Goal: Information Seeking & Learning: Learn about a topic

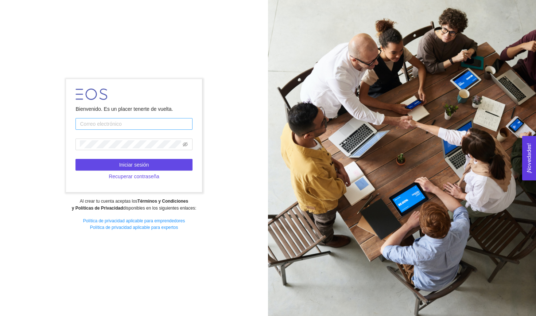
click at [151, 125] on input "text" at bounding box center [134, 124] width 117 height 12
click at [183, 145] on icon "eye-invisible" at bounding box center [185, 144] width 5 height 5
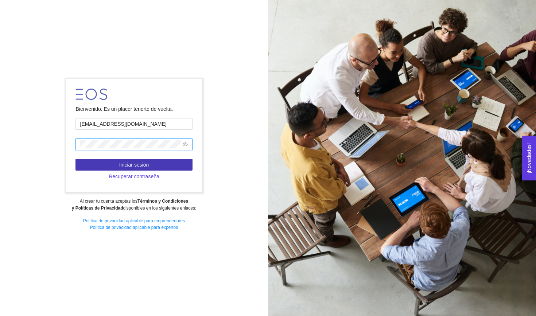
click at [138, 163] on span "Iniciar sesión" at bounding box center [134, 165] width 30 height 8
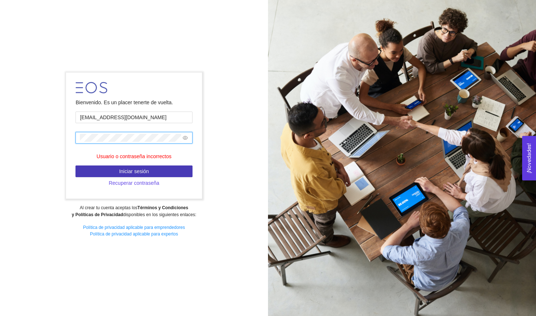
click at [139, 170] on span "Iniciar sesión" at bounding box center [134, 171] width 30 height 8
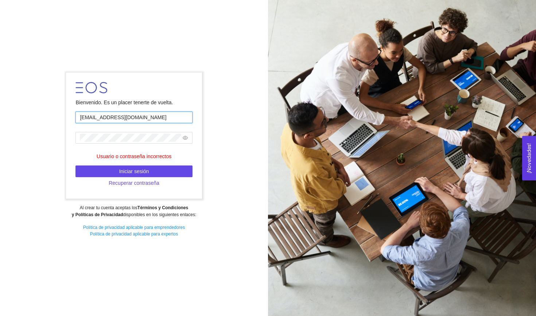
click at [134, 123] on input "[EMAIL_ADDRESS][DOMAIN_NAME]" at bounding box center [134, 118] width 117 height 12
type input "[EMAIL_ADDRESS][DOMAIN_NAME]"
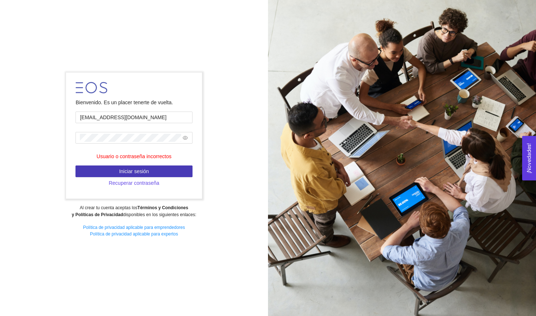
click at [160, 171] on button "Iniciar sesión" at bounding box center [134, 172] width 117 height 12
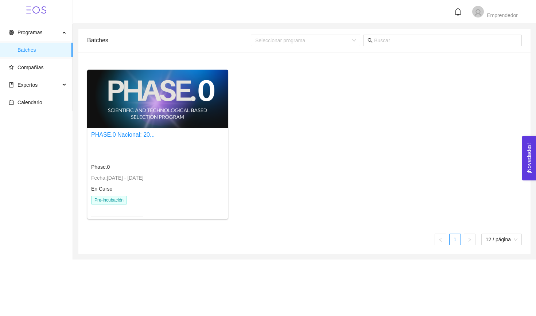
click at [161, 98] on div at bounding box center [157, 99] width 141 height 58
click at [107, 201] on span "Pre-incubación" at bounding box center [109, 200] width 36 height 9
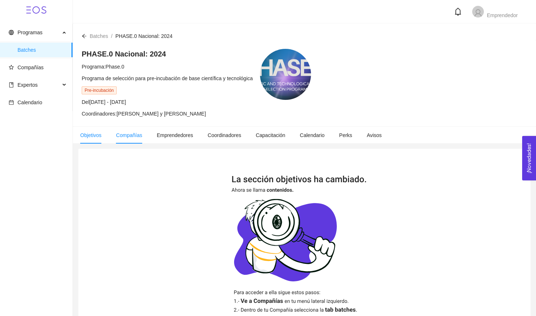
click at [133, 138] on span "Compañías" at bounding box center [129, 135] width 26 height 6
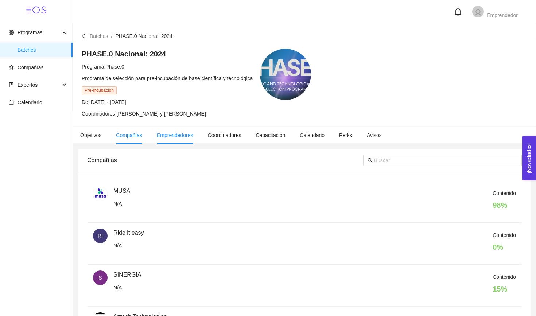
scroll to position [0, 0]
click at [180, 135] on span "Emprendedores" at bounding box center [175, 135] width 36 height 6
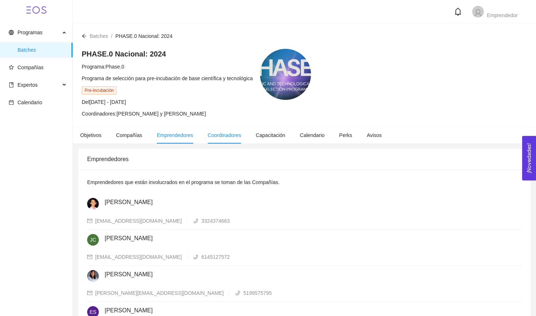
click at [236, 136] on span "Coordinadores" at bounding box center [225, 135] width 34 height 6
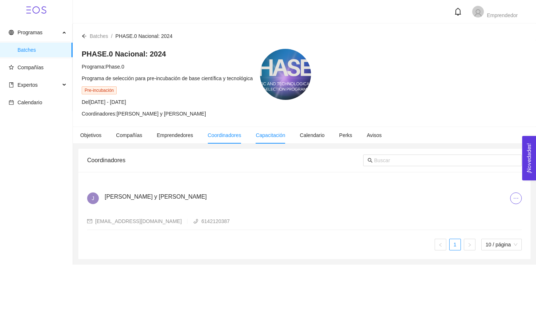
click at [271, 139] on li "Capacitación" at bounding box center [270, 135] width 44 height 17
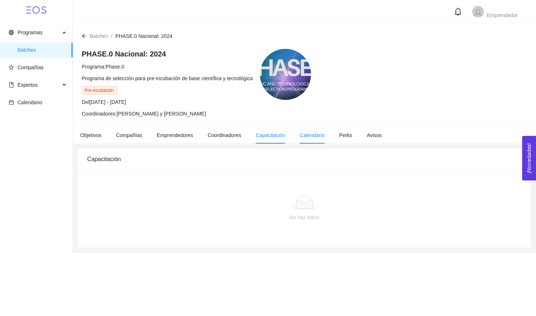
click at [327, 141] on li "Calendario" at bounding box center [312, 135] width 39 height 17
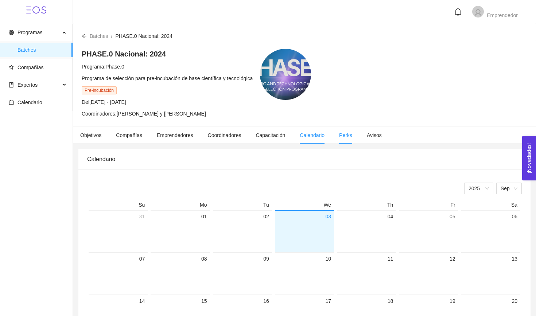
click at [350, 140] on li "Perks" at bounding box center [346, 135] width 28 height 17
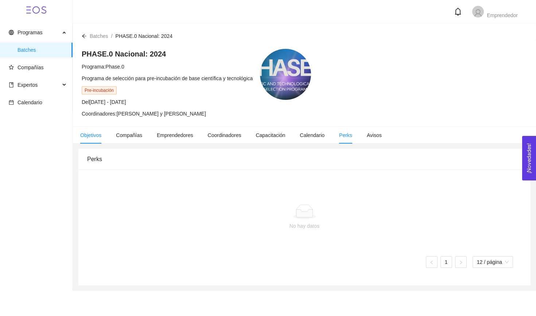
click at [100, 131] on li "Objetivos" at bounding box center [91, 135] width 36 height 17
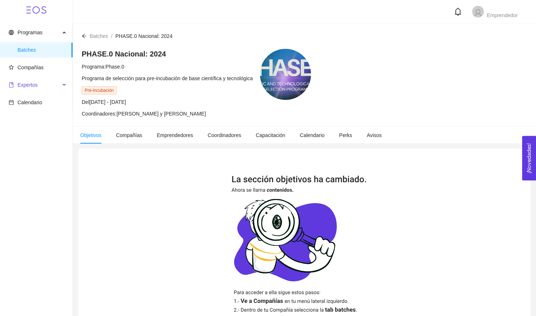
click at [33, 84] on span "Expertos" at bounding box center [28, 85] width 20 height 6
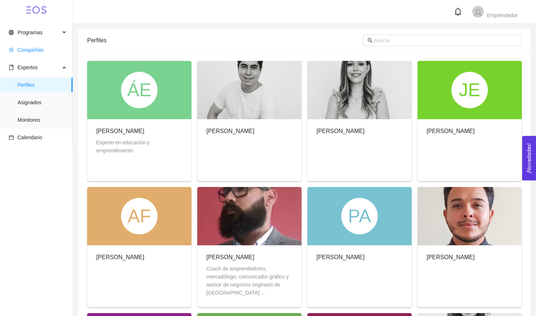
click at [46, 57] on span "Compañías" at bounding box center [38, 50] width 58 height 15
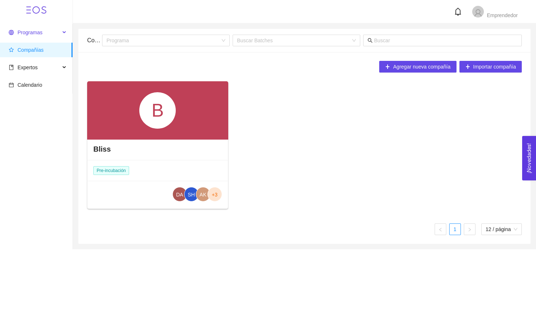
click at [54, 36] on span "Programas" at bounding box center [34, 32] width 51 height 15
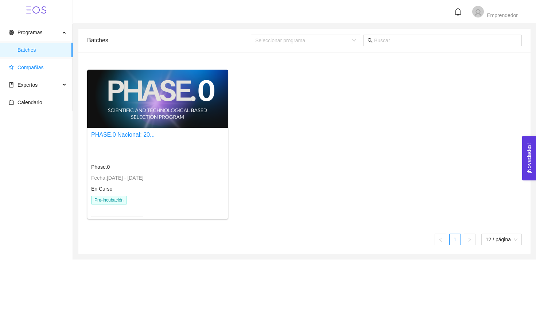
click at [54, 61] on span "Compañías" at bounding box center [38, 67] width 58 height 15
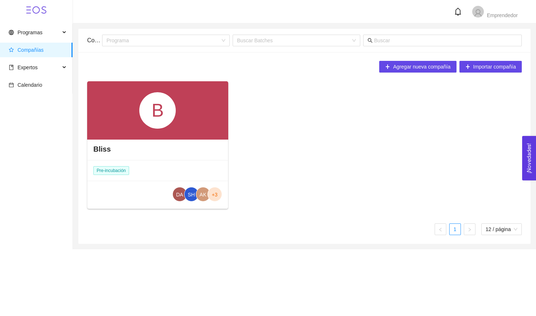
click at [123, 140] on div "Bliss" at bounding box center [158, 149] width 140 height 22
click at [115, 144] on div "Bliss" at bounding box center [158, 149] width 140 height 22
click at [107, 149] on h4 "Bliss" at bounding box center [102, 149] width 18 height 10
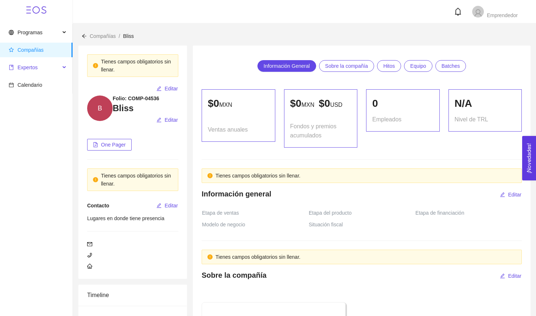
click at [41, 66] on span "Expertos" at bounding box center [34, 67] width 51 height 15
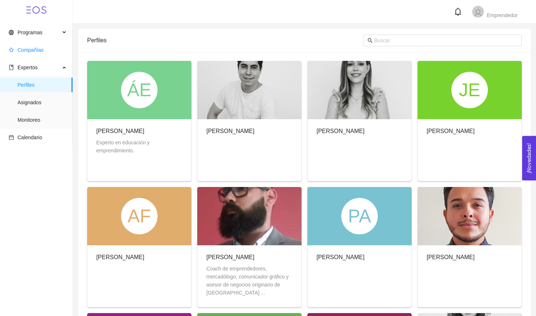
click at [32, 46] on span "Compañías" at bounding box center [38, 50] width 58 height 15
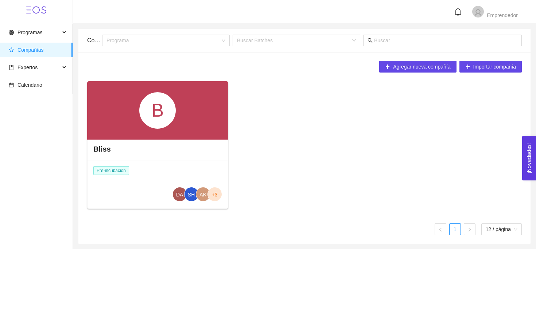
click at [131, 127] on div "B" at bounding box center [157, 110] width 141 height 58
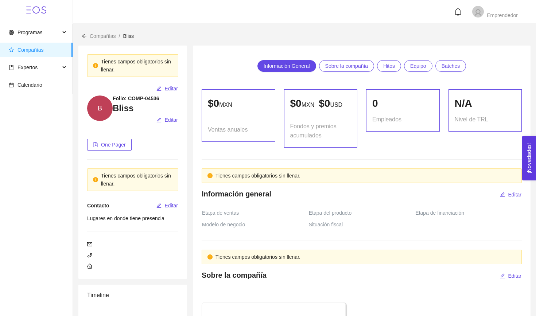
click at [41, 47] on span "Compañías" at bounding box center [31, 50] width 26 height 6
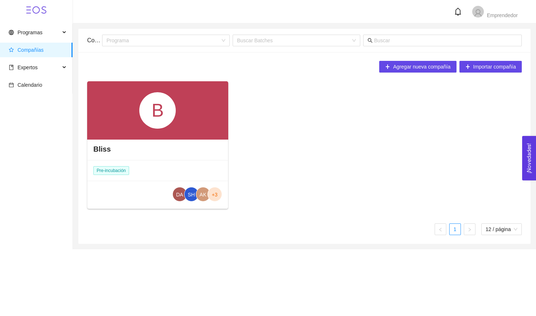
click at [106, 170] on span "Pre-incubación" at bounding box center [111, 170] width 36 height 9
click at [125, 168] on span "Pre-incubación" at bounding box center [111, 170] width 36 height 9
click at [117, 107] on div "B" at bounding box center [157, 110] width 141 height 58
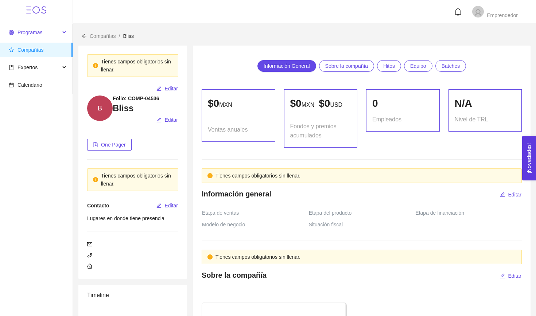
click at [39, 38] on span "Programas" at bounding box center [34, 32] width 51 height 15
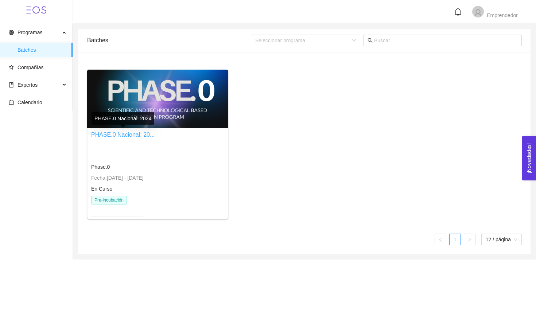
click at [120, 135] on link "PHASE.0 Nacional: 20..." at bounding box center [122, 135] width 63 height 6
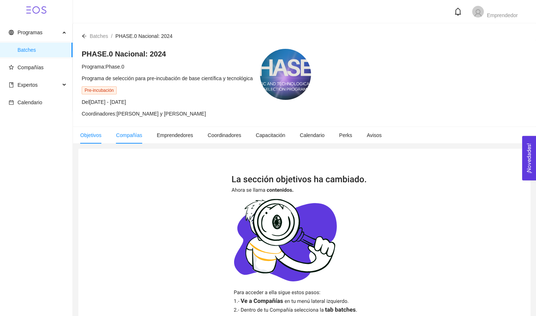
click at [126, 138] on li "Compañías" at bounding box center [129, 135] width 41 height 17
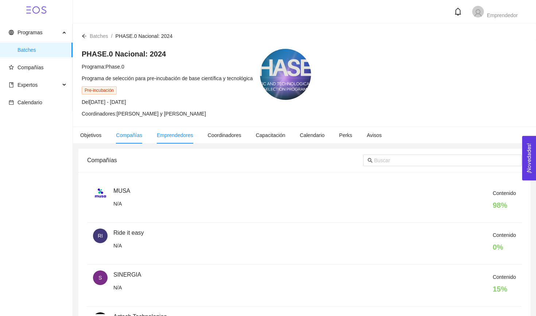
click at [183, 139] on li "Emprendedores" at bounding box center [175, 135] width 51 height 17
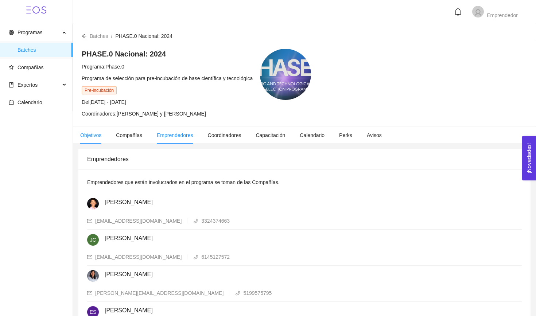
click at [107, 133] on li "Objetivos" at bounding box center [91, 135] width 36 height 17
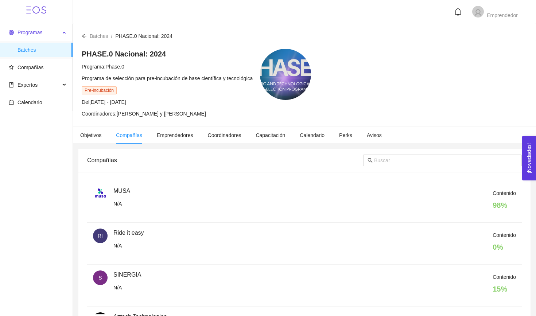
click at [38, 32] on span "Programas" at bounding box center [30, 33] width 25 height 6
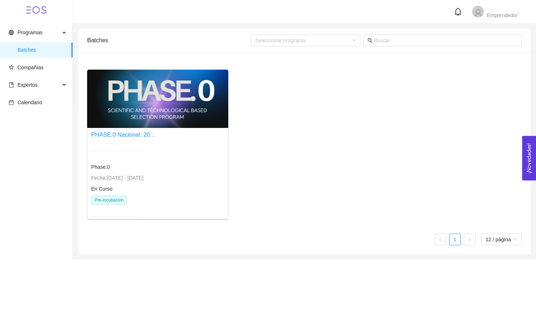
click at [112, 204] on span "Pre-incubación" at bounding box center [109, 200] width 36 height 9
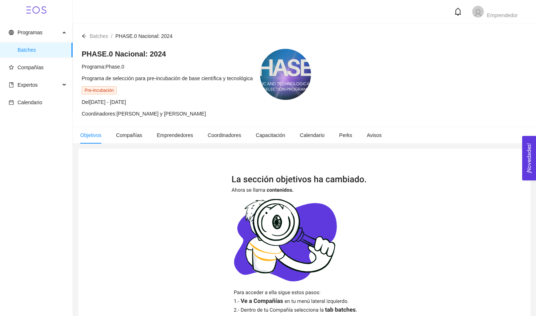
click at [138, 145] on main "Batches / PHASE.0 Nacional: 2024 / PHASE.0 Nacional: 2024 Programa: Phase.0 Pro…" at bounding box center [304, 216] width 463 height 386
click at [233, 136] on span "Coordinadores" at bounding box center [225, 135] width 34 height 6
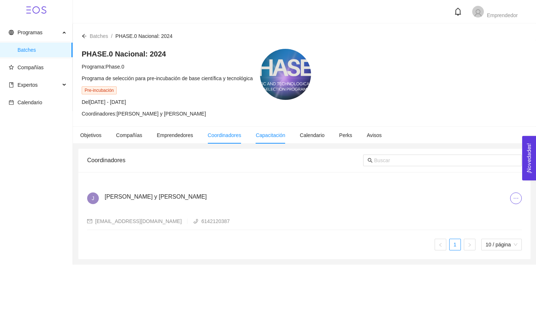
click at [285, 136] on span "Capacitación" at bounding box center [271, 135] width 30 height 6
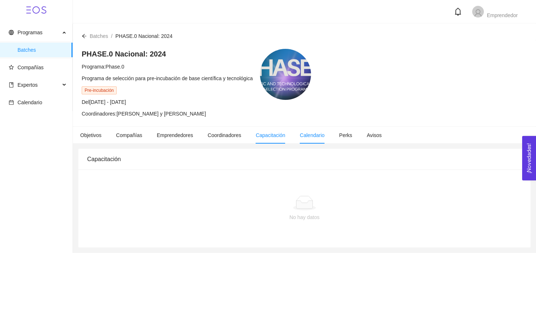
click at [325, 134] on span "Calendario" at bounding box center [312, 135] width 25 height 6
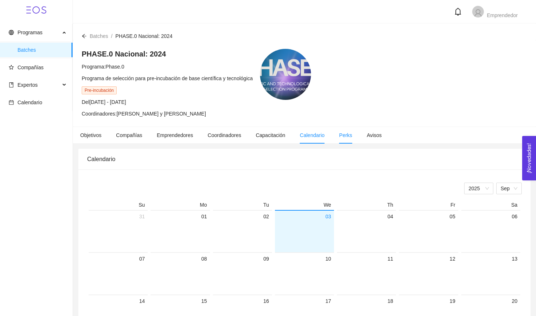
click at [360, 134] on li "Perks" at bounding box center [346, 135] width 28 height 17
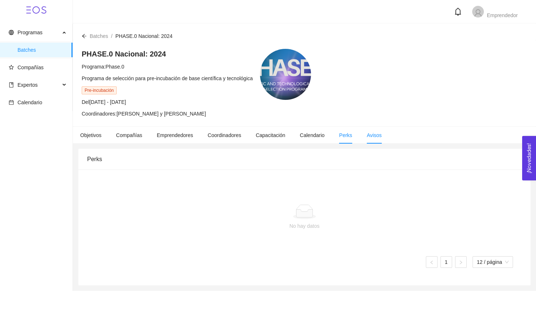
click at [379, 134] on span "Avisos" at bounding box center [374, 135] width 15 height 6
click at [44, 68] on span "Compañías" at bounding box center [38, 67] width 58 height 15
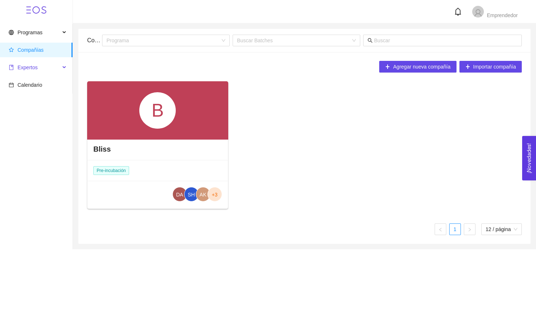
click at [49, 68] on span "Expertos" at bounding box center [34, 67] width 51 height 15
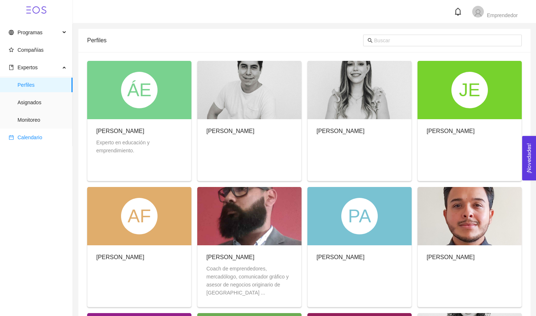
click at [28, 131] on span "Calendario" at bounding box center [38, 137] width 58 height 15
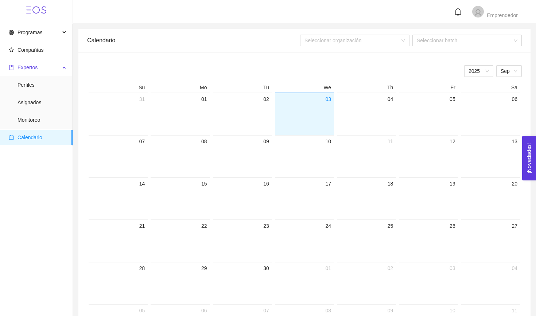
click at [34, 70] on span "Expertos" at bounding box center [28, 68] width 20 height 6
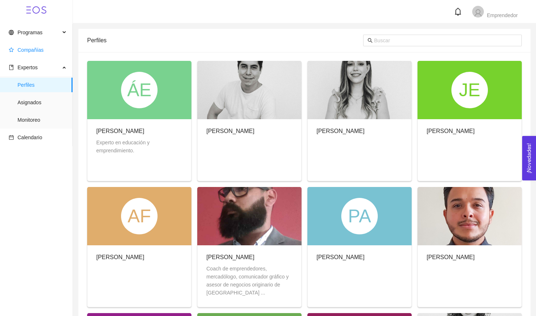
click at [31, 52] on span "Compañías" at bounding box center [31, 50] width 26 height 6
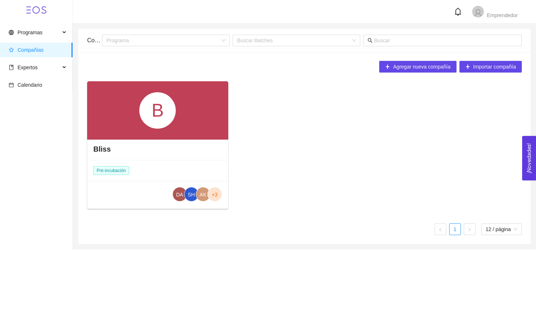
click at [40, 24] on ul "Programas Compañías Expertos Perfiles Asignados Monitoreo Calendario" at bounding box center [36, 59] width 73 height 70
click at [36, 34] on span "Programas" at bounding box center [30, 33] width 25 height 6
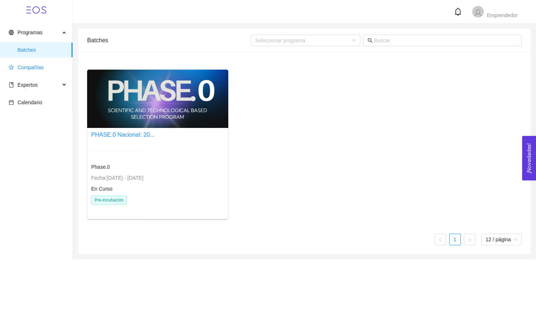
click at [34, 65] on span "Compañías" at bounding box center [31, 68] width 26 height 6
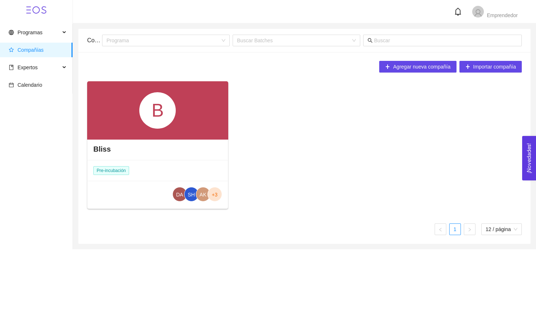
click at [161, 113] on div "B" at bounding box center [157, 110] width 36 height 36
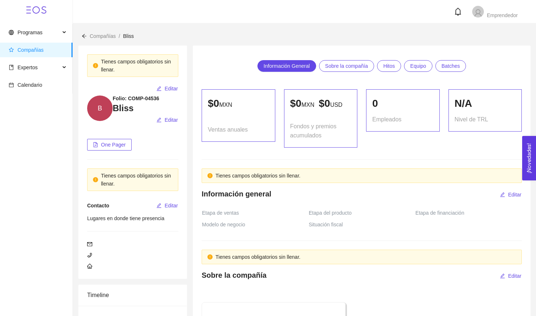
click at [352, 69] on span "Sobre la compañía" at bounding box center [346, 66] width 43 height 11
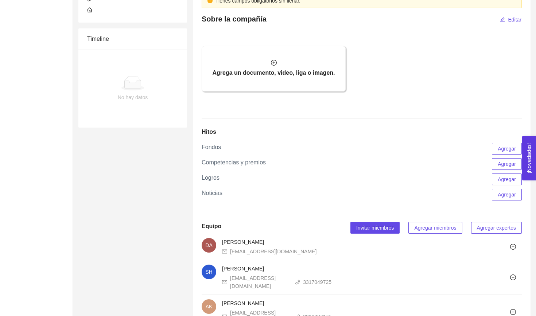
click at [313, 55] on div "Agrega un documento, video, liga o imagen." at bounding box center [274, 68] width 162 height 63
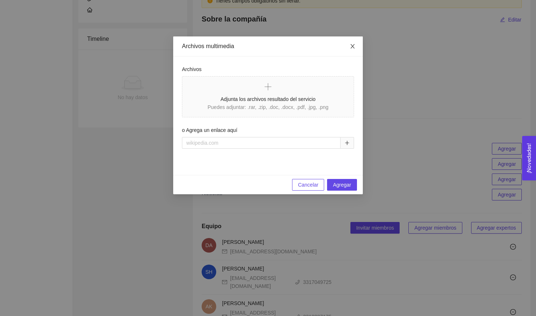
click at [353, 47] on icon "close" at bounding box center [353, 46] width 4 height 4
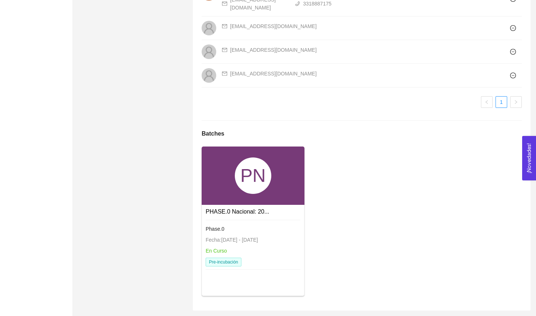
scroll to position [570, 0]
click at [232, 212] on link "PHASE.0 Nacional: 20..." at bounding box center [237, 212] width 63 height 6
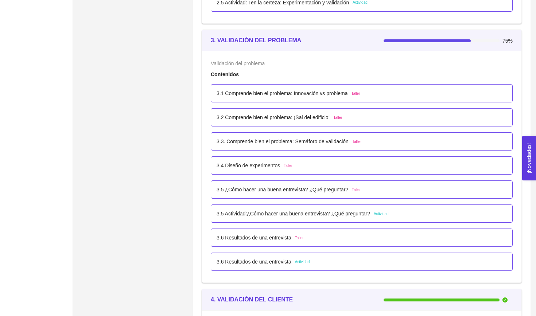
scroll to position [915, 0]
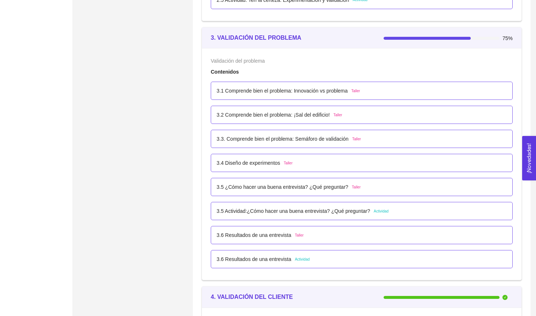
click at [258, 191] on p "3.5 ¿Cómo hacer una buena entrevista? ¿Qué preguntar?" at bounding box center [283, 187] width 132 height 8
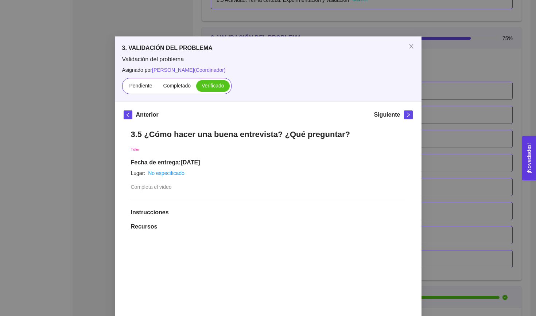
scroll to position [0, 0]
click at [413, 46] on icon "close" at bounding box center [412, 46] width 6 height 6
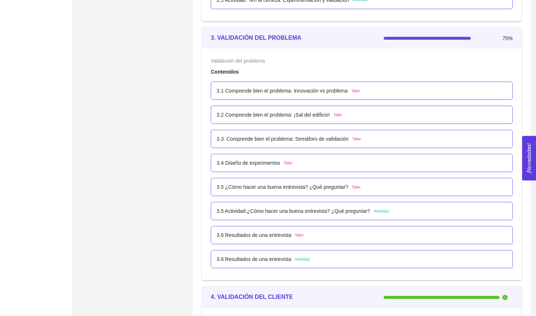
click at [290, 214] on p "3.5 Actividad:¿Cómo hacer una buena entrevista? ¿Qué preguntar?" at bounding box center [294, 211] width 154 height 8
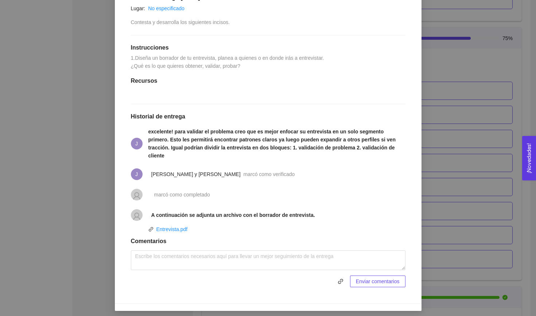
scroll to position [161, 0]
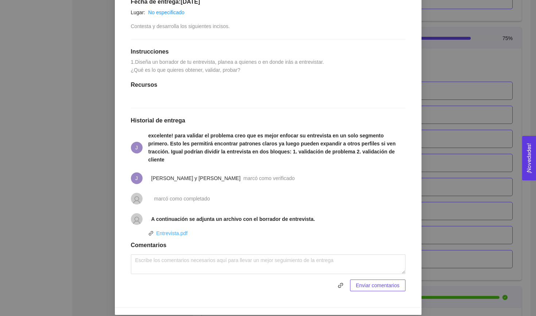
click at [162, 236] on link "Entrevista.pdf" at bounding box center [172, 234] width 31 height 6
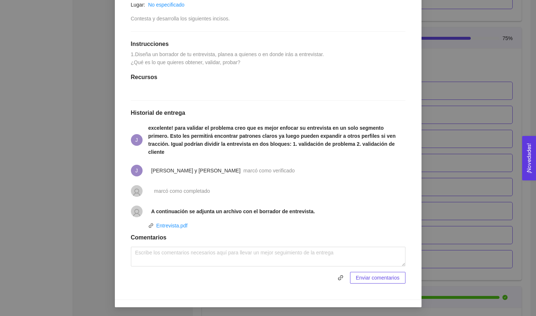
click at [461, 127] on div "3. VALIDACIÓN DEL PROBLEMA Validación del problema Asignado por [PERSON_NAME] (…" at bounding box center [268, 158] width 536 height 316
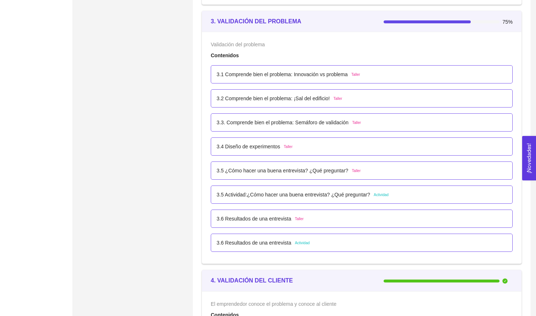
scroll to position [933, 0]
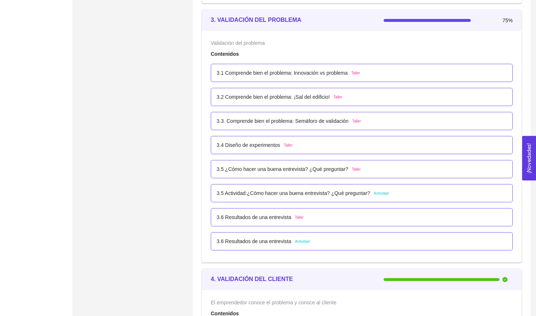
click at [286, 193] on p "3.5 Actividad:¿Cómo hacer una buena entrevista? ¿Qué preguntar?" at bounding box center [294, 193] width 154 height 8
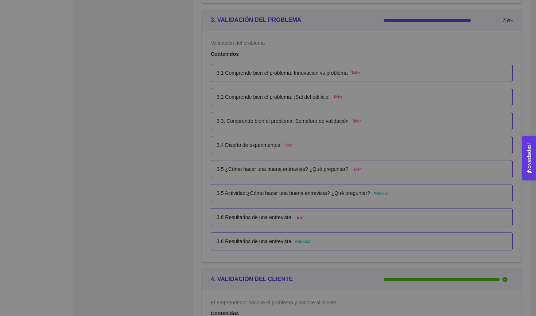
scroll to position [0, 0]
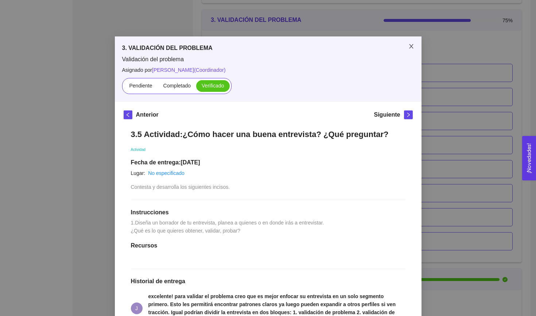
click at [409, 46] on icon "close" at bounding box center [412, 46] width 6 height 6
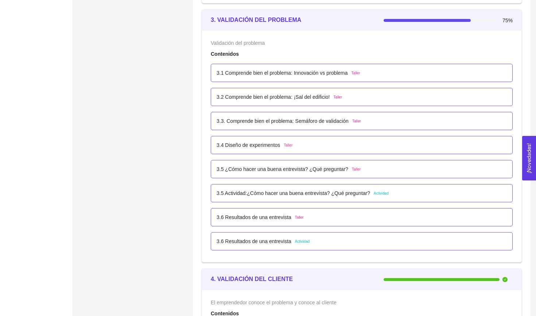
click at [250, 221] on p "3.6 Resultados de una entrevista" at bounding box center [254, 217] width 75 height 8
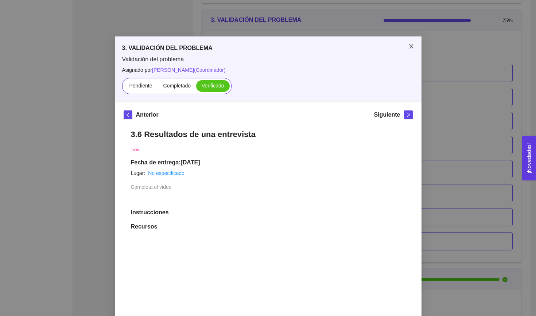
click at [413, 47] on icon "close" at bounding box center [412, 46] width 6 height 6
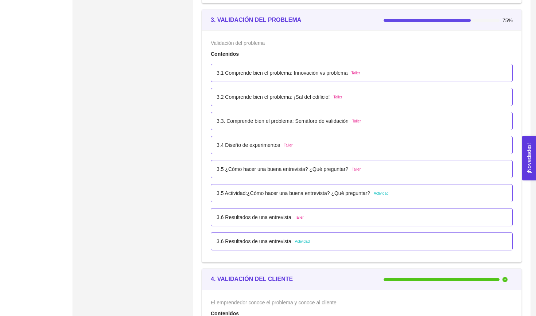
click at [261, 244] on p "3.6 Resultados de una entrevista" at bounding box center [254, 242] width 75 height 8
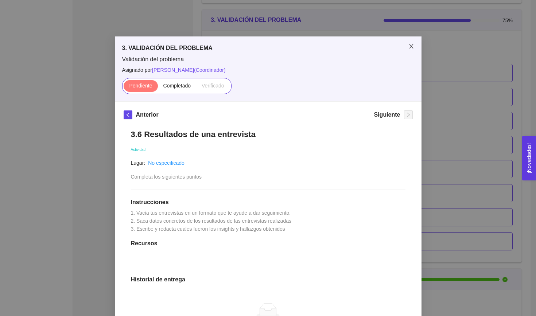
click at [409, 45] on icon "close" at bounding box center [412, 46] width 6 height 6
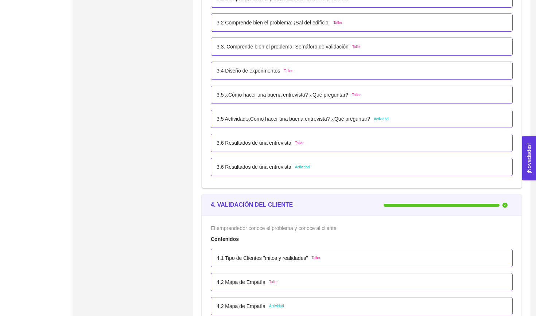
scroll to position [1008, 0]
click at [275, 143] on p "3.6 Resultados de una entrevista" at bounding box center [254, 142] width 75 height 8
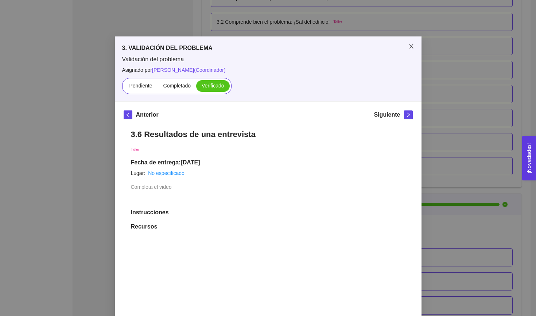
scroll to position [0, 0]
click at [414, 45] on icon "close" at bounding box center [412, 46] width 6 height 6
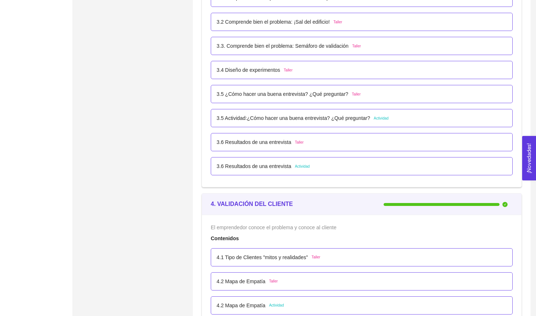
click at [275, 166] on p "3.6 Resultados de una entrevista" at bounding box center [254, 166] width 75 height 8
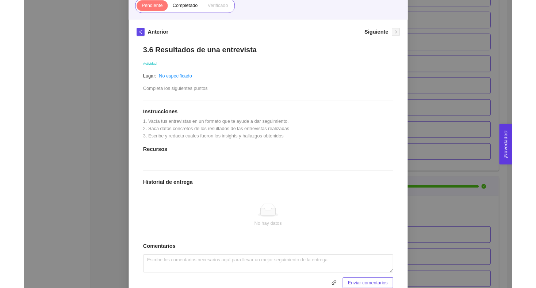
scroll to position [81, 0]
